Goal: Task Accomplishment & Management: Use online tool/utility

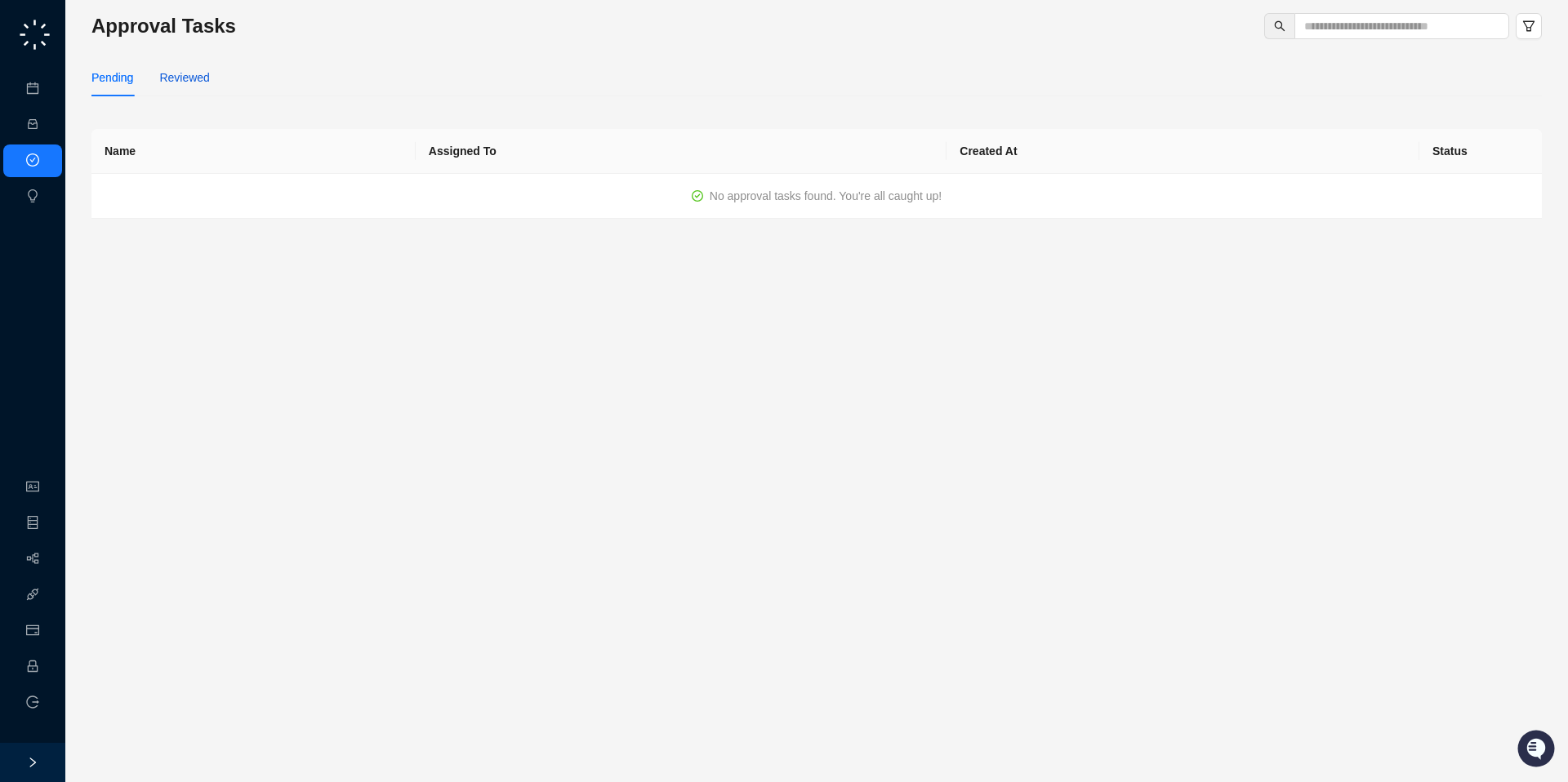
click at [192, 80] on div "Reviewed" at bounding box center [184, 77] width 50 height 18
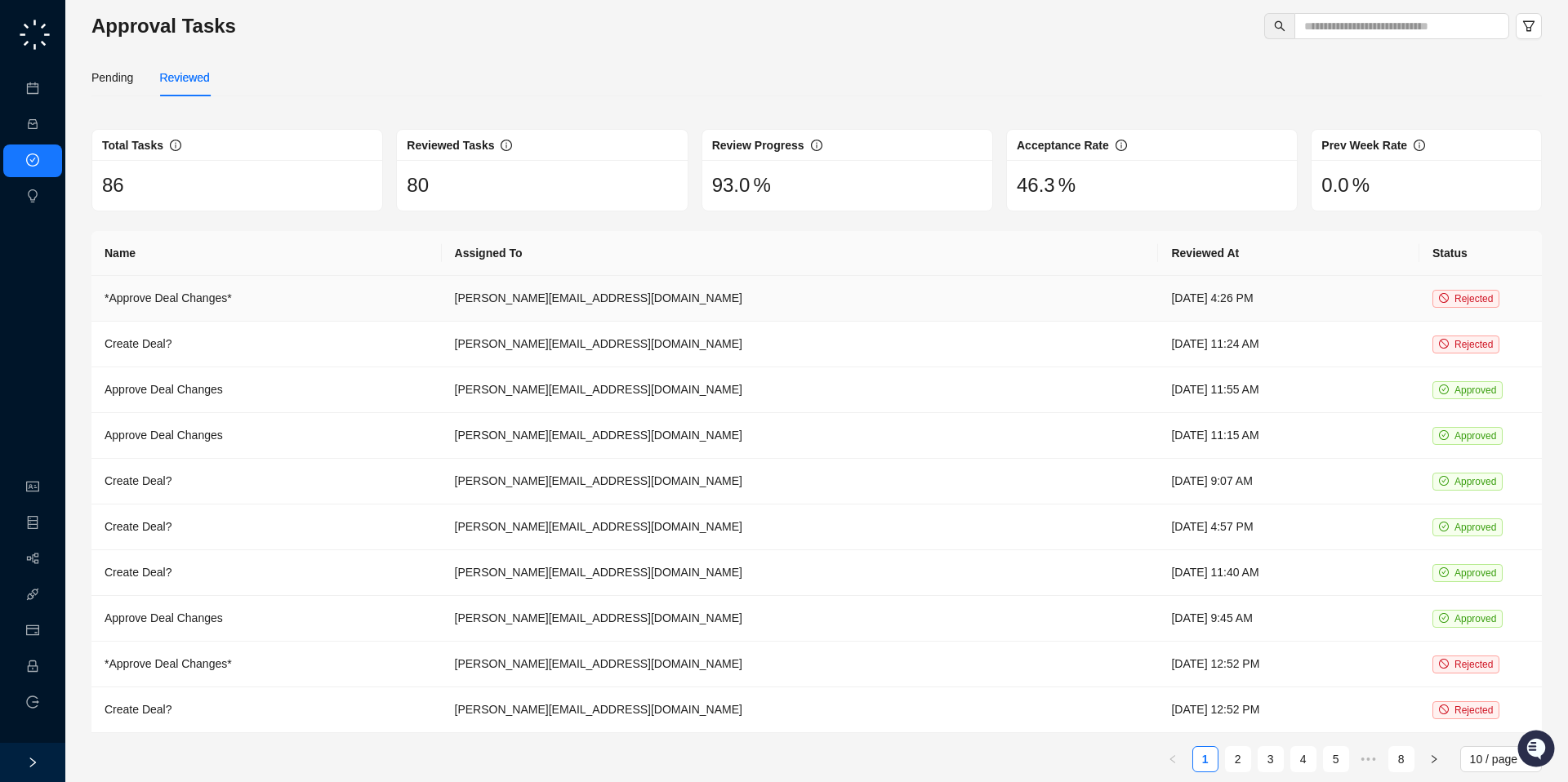
click at [208, 298] on td "*Approve Deal Changes*" at bounding box center [266, 299] width 350 height 45
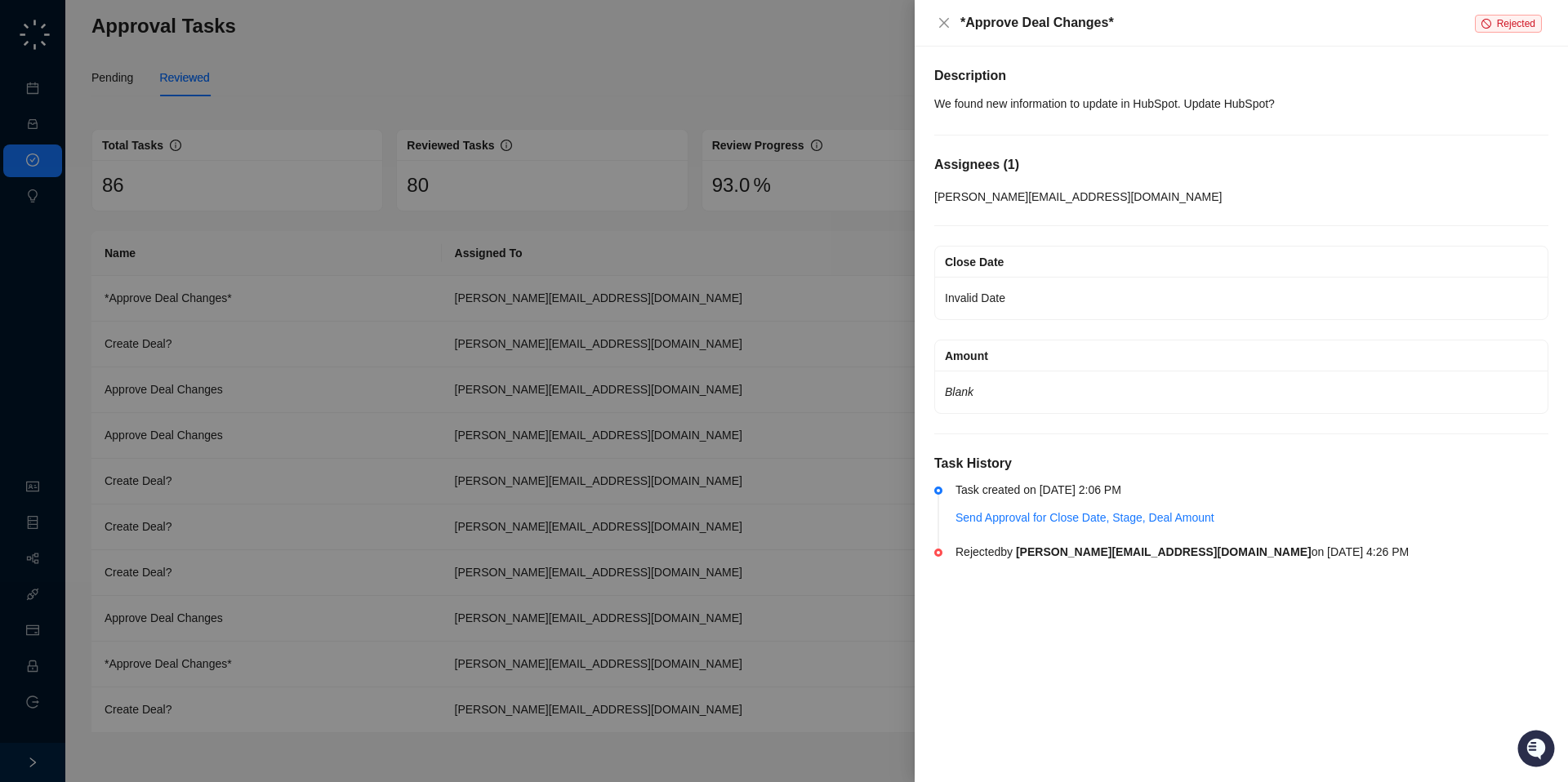
click at [343, 360] on div at bounding box center [784, 391] width 1568 height 782
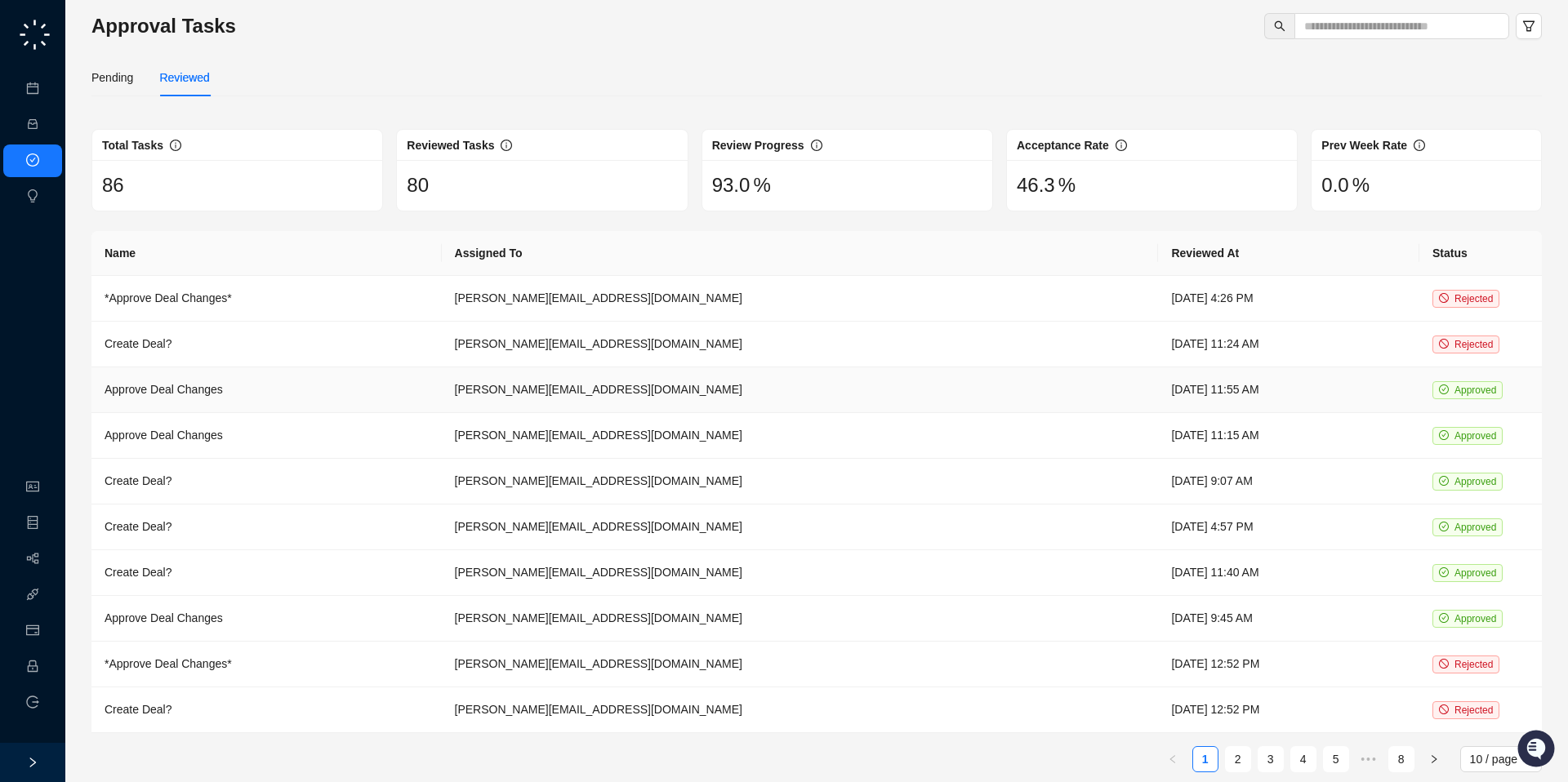
click at [329, 377] on td "Approve Deal Changes" at bounding box center [266, 391] width 350 height 45
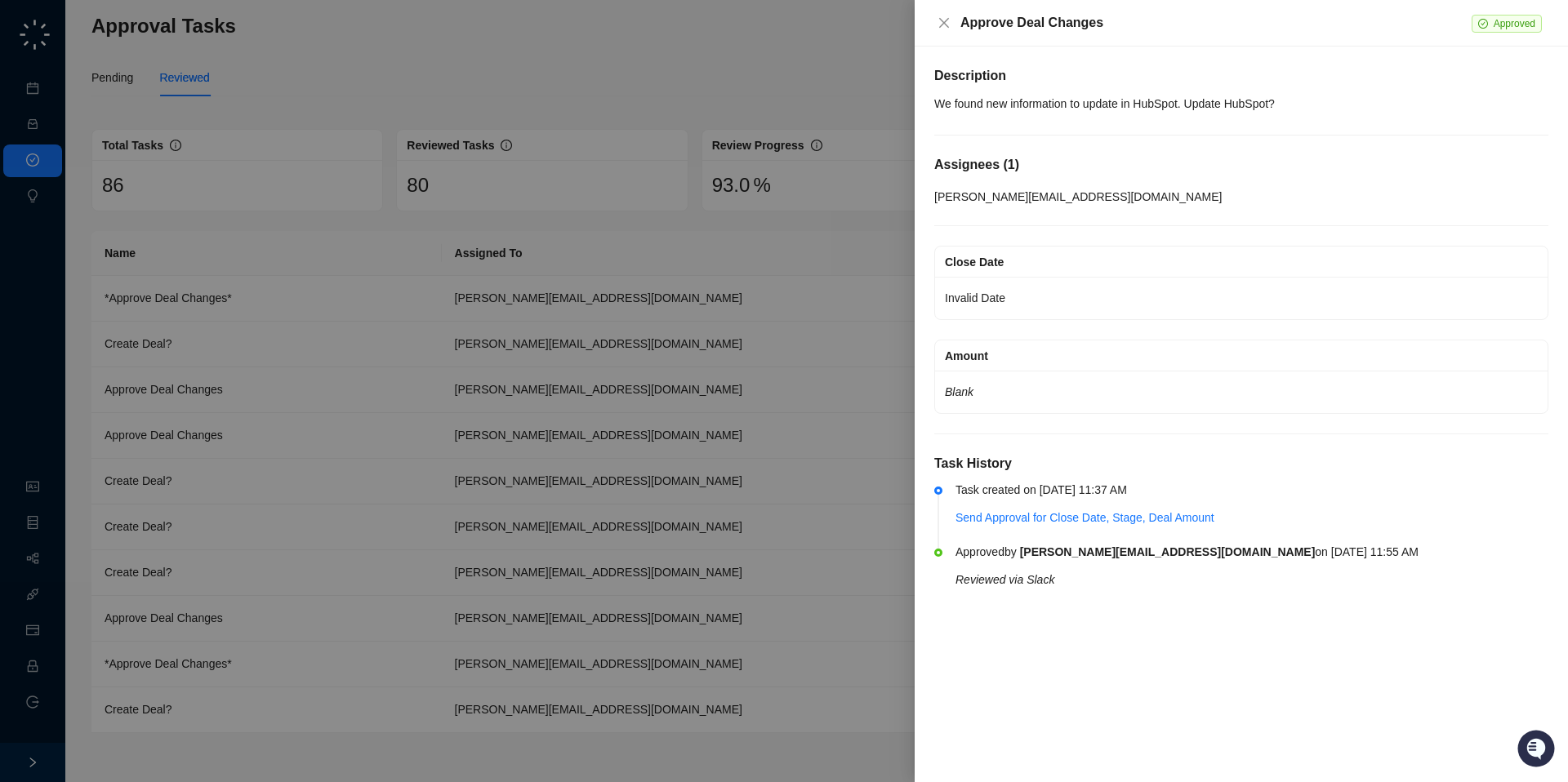
click at [322, 418] on div at bounding box center [784, 391] width 1568 height 782
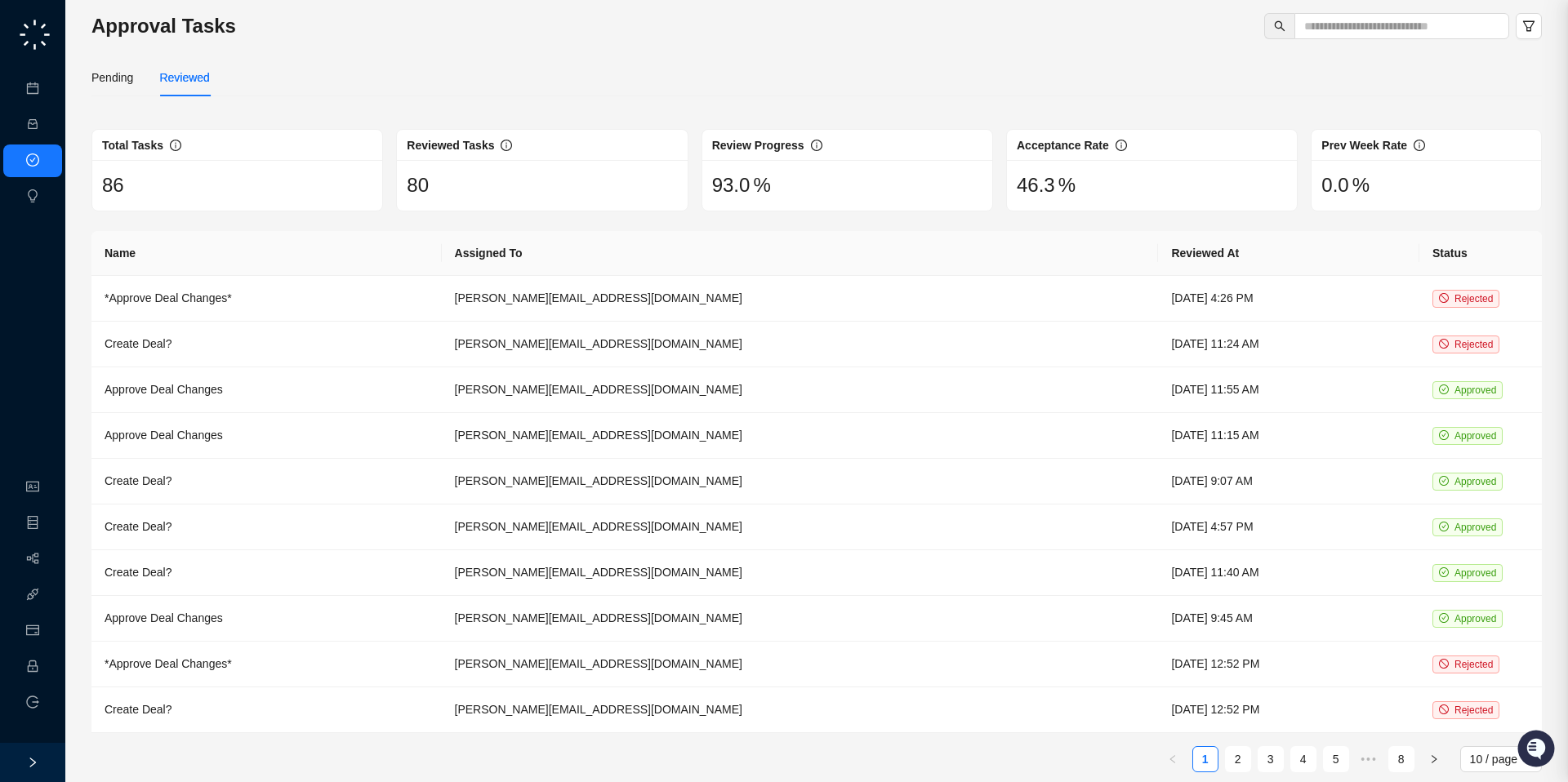
click at [304, 491] on td "Create Deal?" at bounding box center [266, 482] width 350 height 45
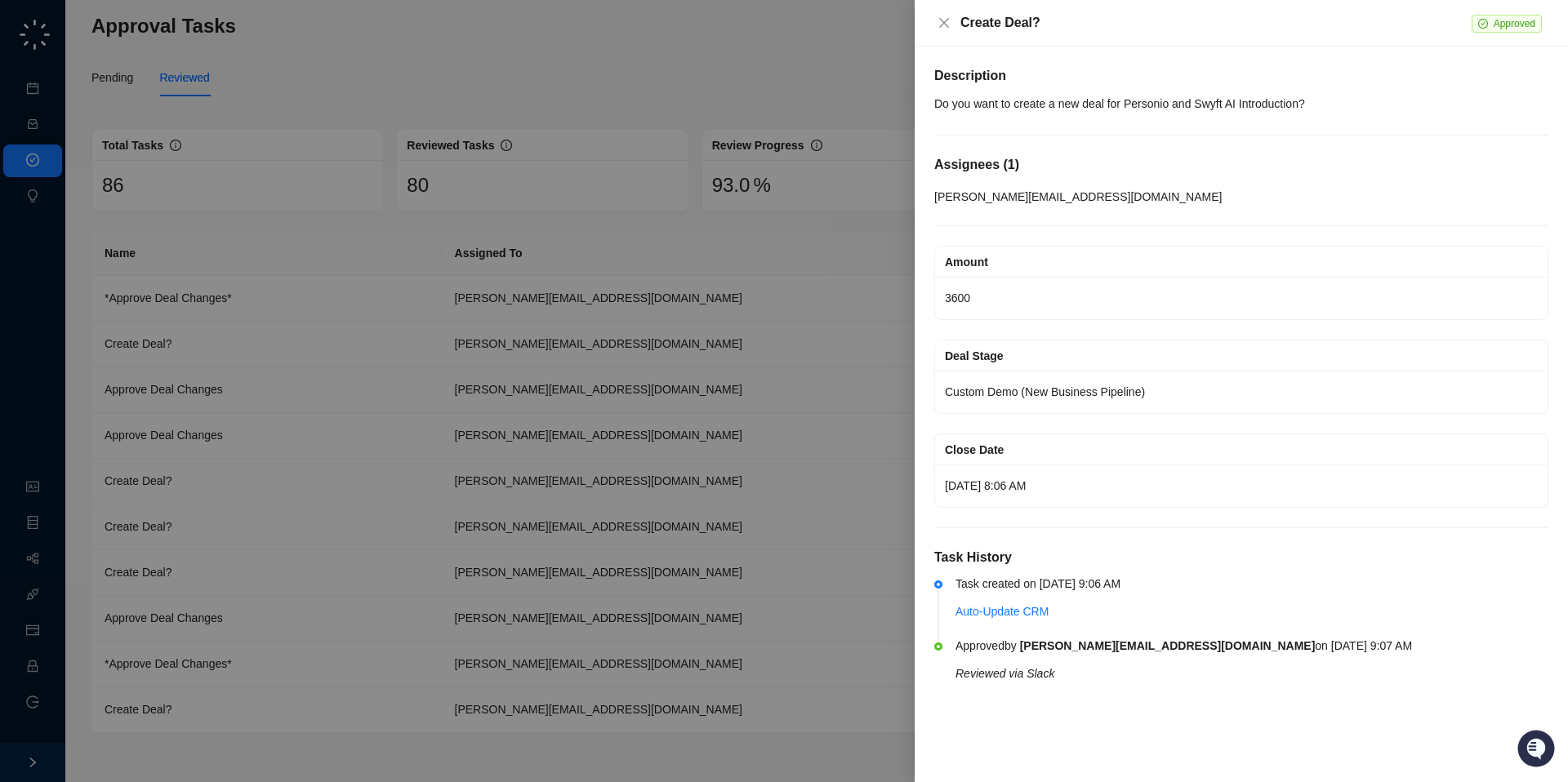
click at [329, 505] on div at bounding box center [784, 391] width 1568 height 782
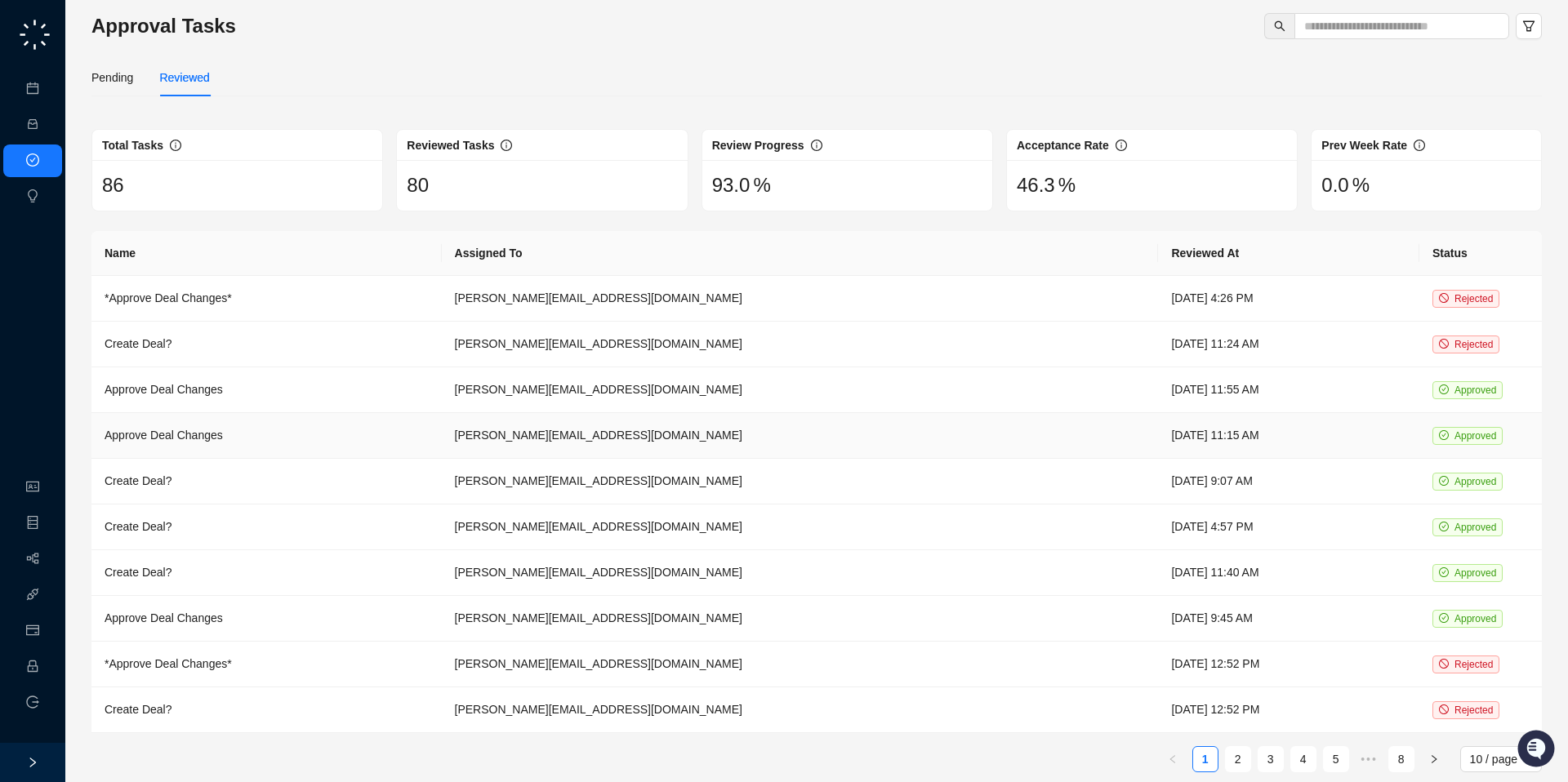
click at [225, 426] on td "Approve Deal Changes" at bounding box center [266, 436] width 350 height 45
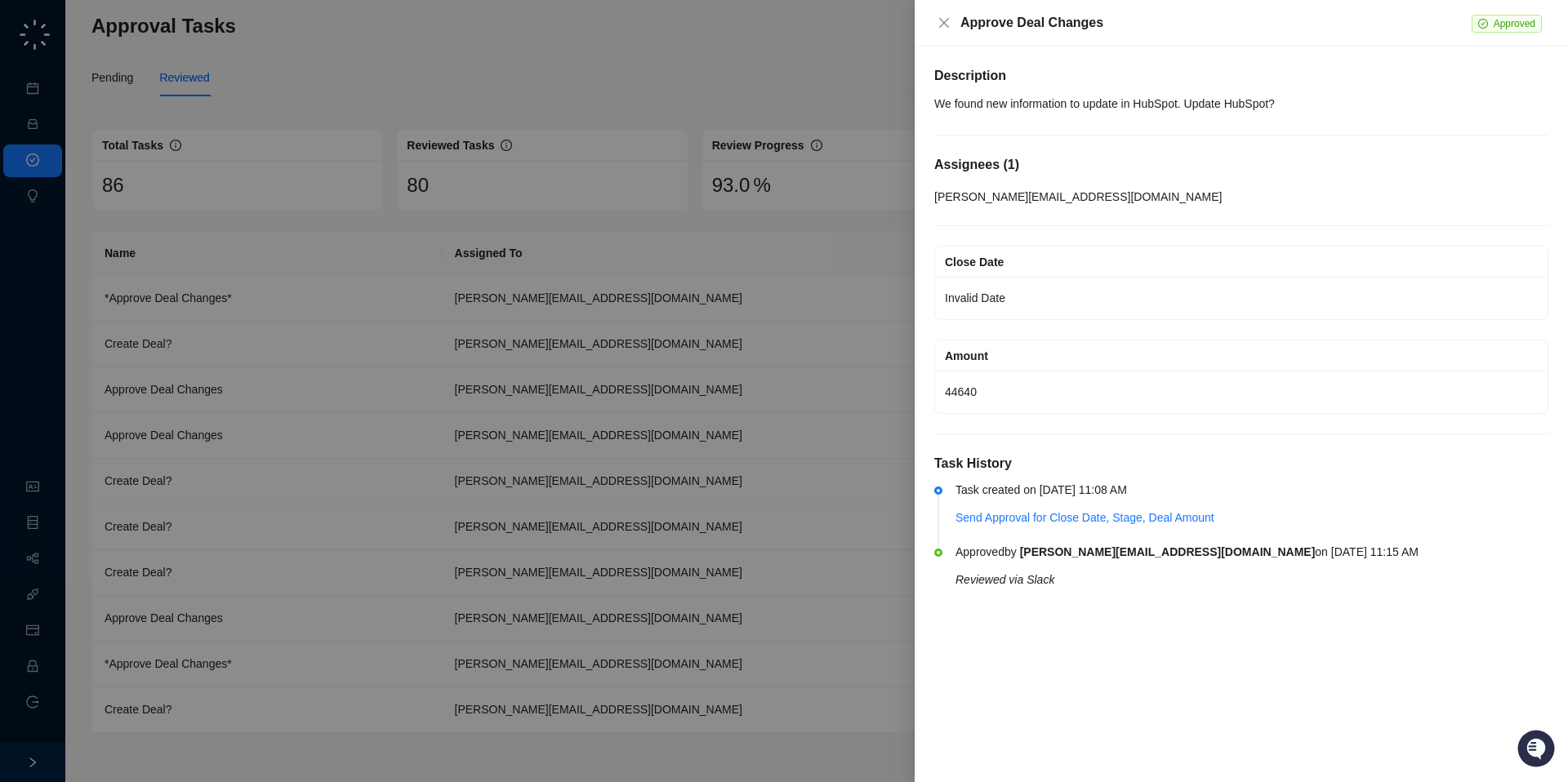
click at [509, 405] on div at bounding box center [784, 391] width 1568 height 782
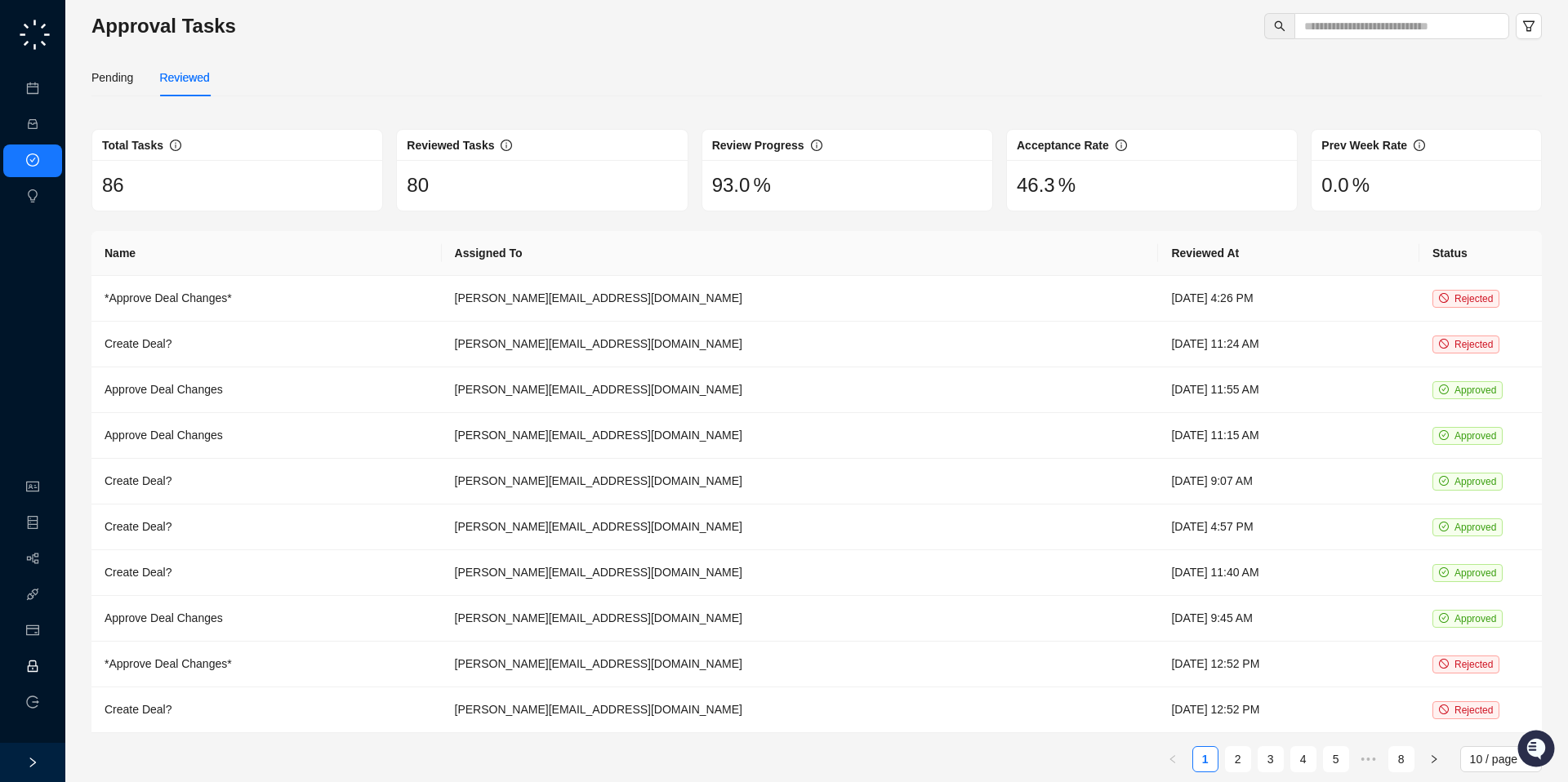
click at [47, 660] on link "Employee" at bounding box center [73, 667] width 51 height 13
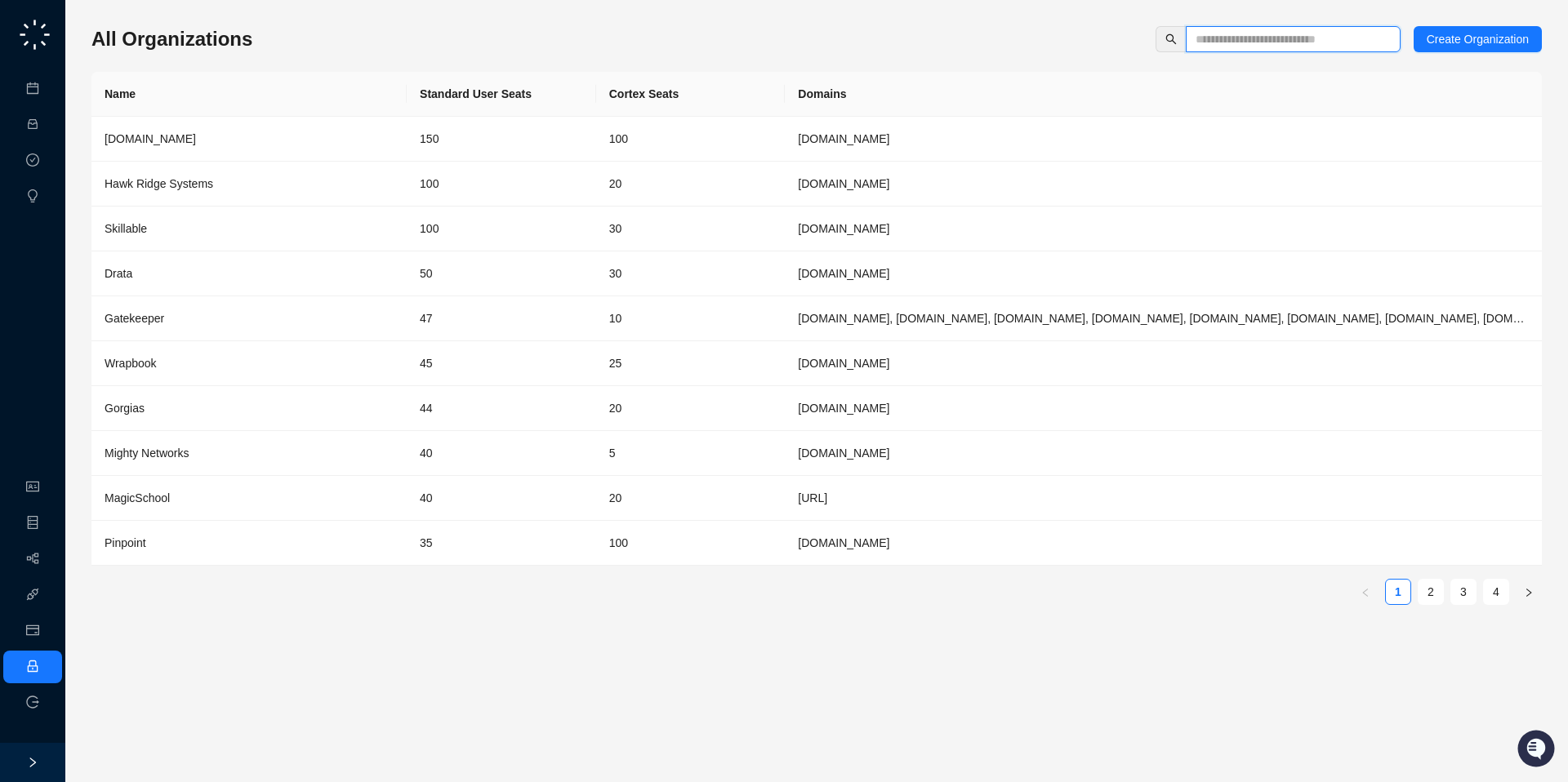
click at [1259, 44] on input "text" at bounding box center [1286, 39] width 182 height 18
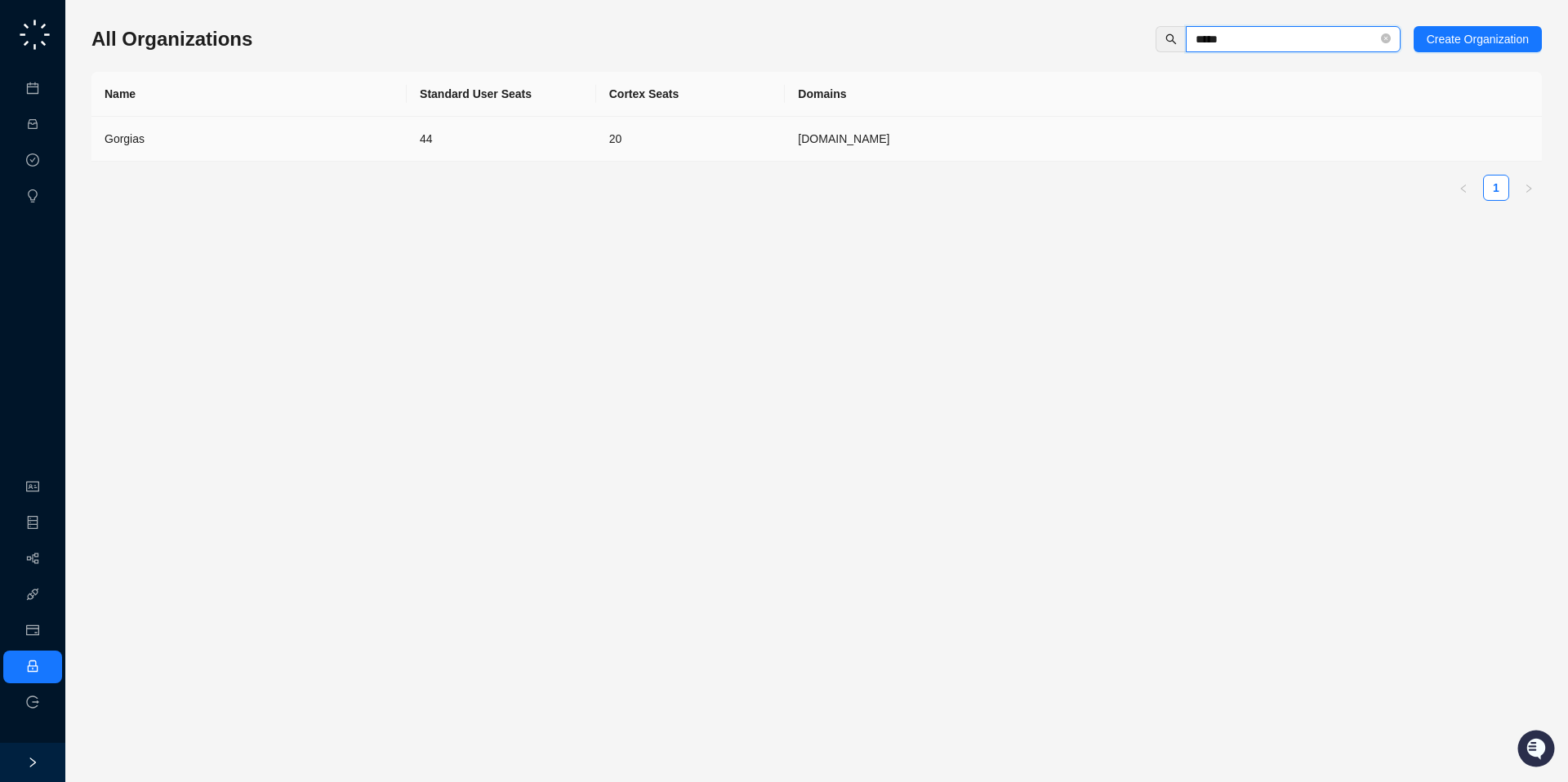
type input "*****"
click at [810, 139] on td "[DOMAIN_NAME]" at bounding box center [1163, 140] width 758 height 45
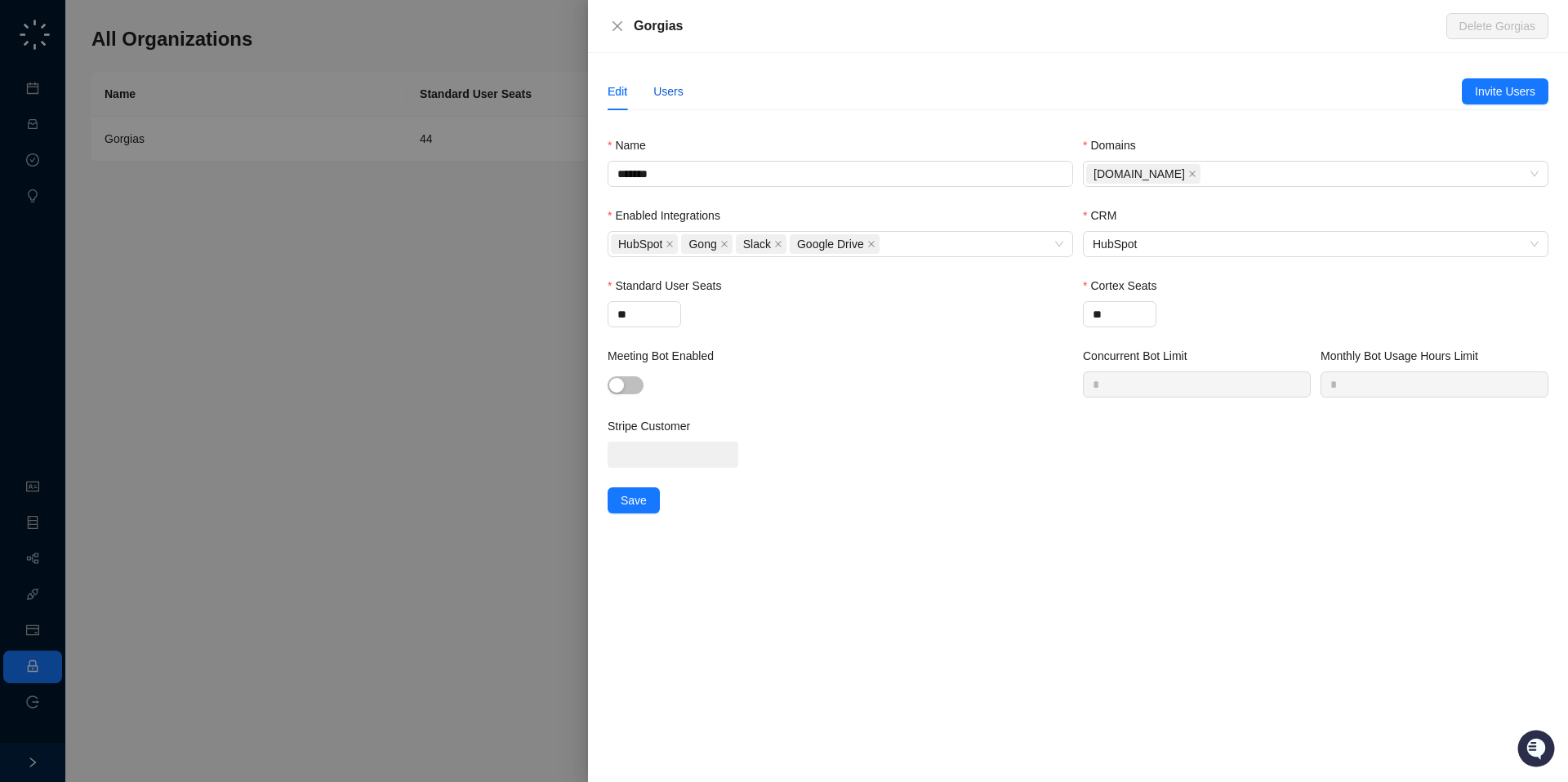
drag, startPoint x: 669, startPoint y: 90, endPoint x: 1214, endPoint y: 94, distance: 545.0
click at [669, 90] on div "Users" at bounding box center [669, 91] width 30 height 18
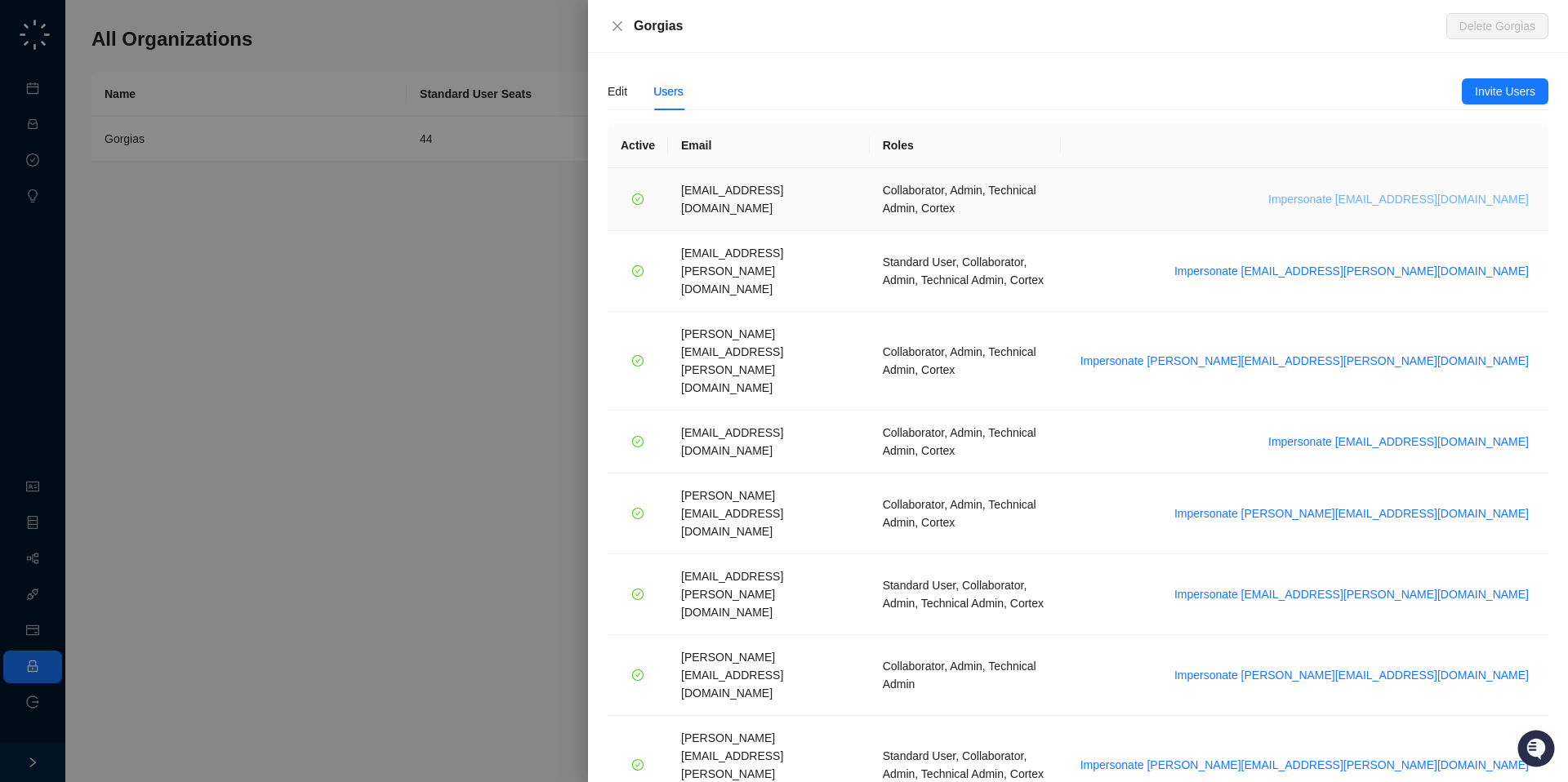
click at [1410, 191] on span "Impersonate [EMAIL_ADDRESS][DOMAIN_NAME]" at bounding box center [1399, 199] width 260 height 18
